Goal: Task Accomplishment & Management: Use online tool/utility

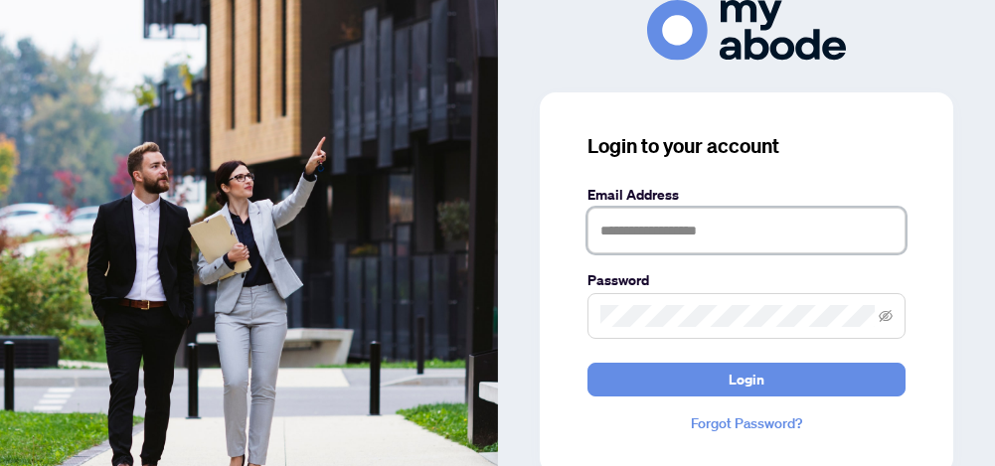
type input "**********"
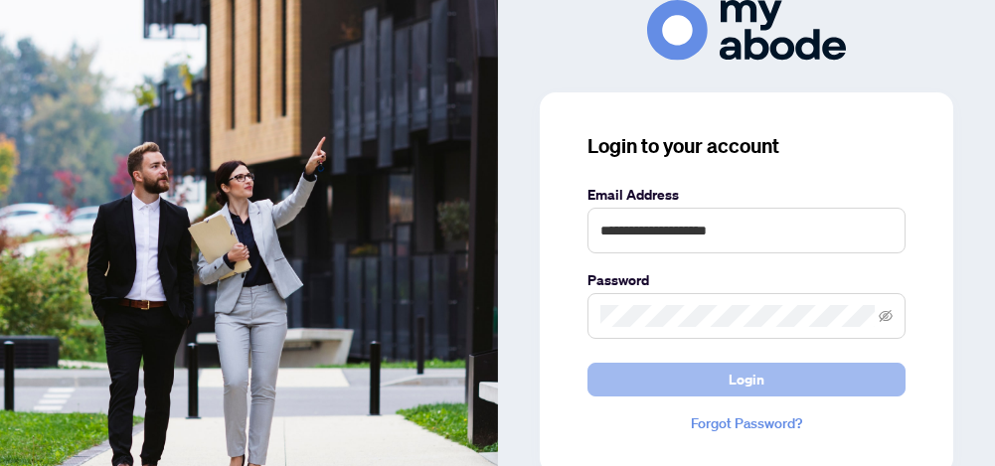
click at [687, 382] on button "Login" at bounding box center [746, 380] width 318 height 34
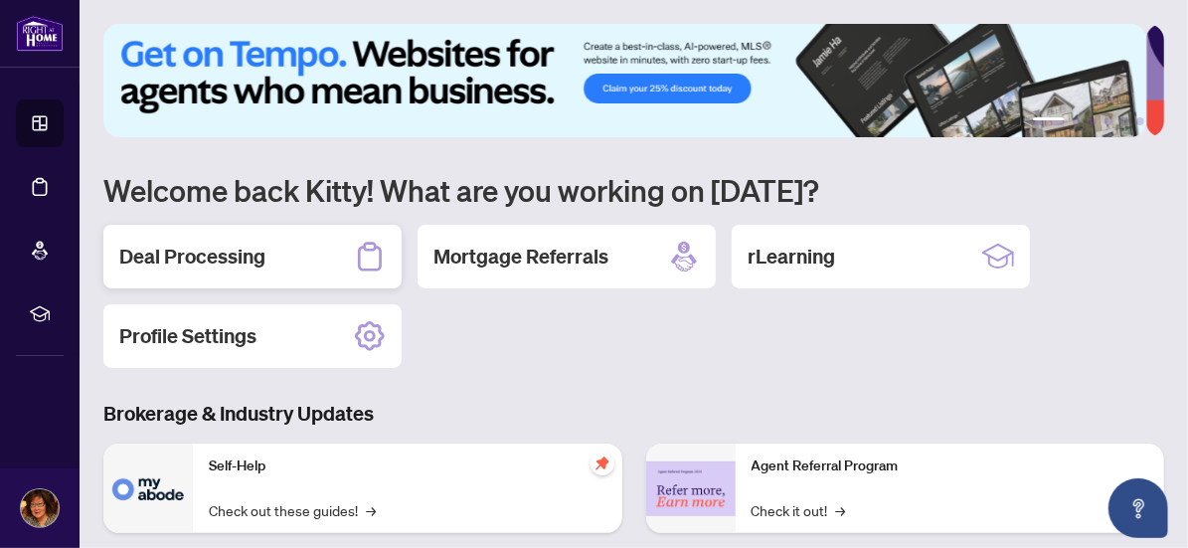
click at [143, 254] on h2 "Deal Processing" at bounding box center [192, 256] width 146 height 28
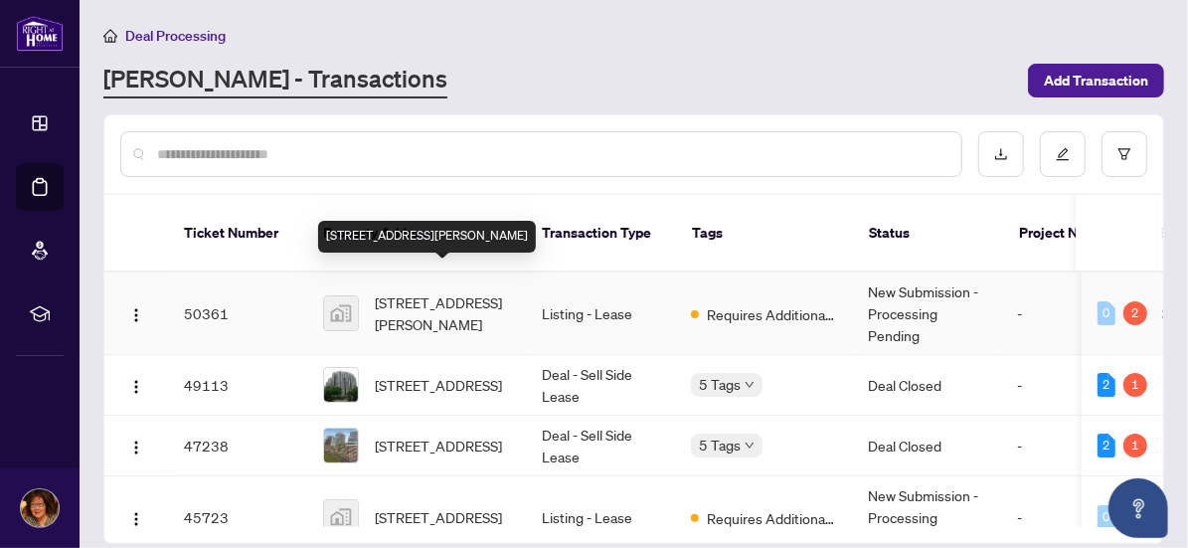
click at [432, 291] on span "[STREET_ADDRESS][PERSON_NAME]" at bounding box center [442, 313] width 135 height 44
